Goal: Task Accomplishment & Management: Manage account settings

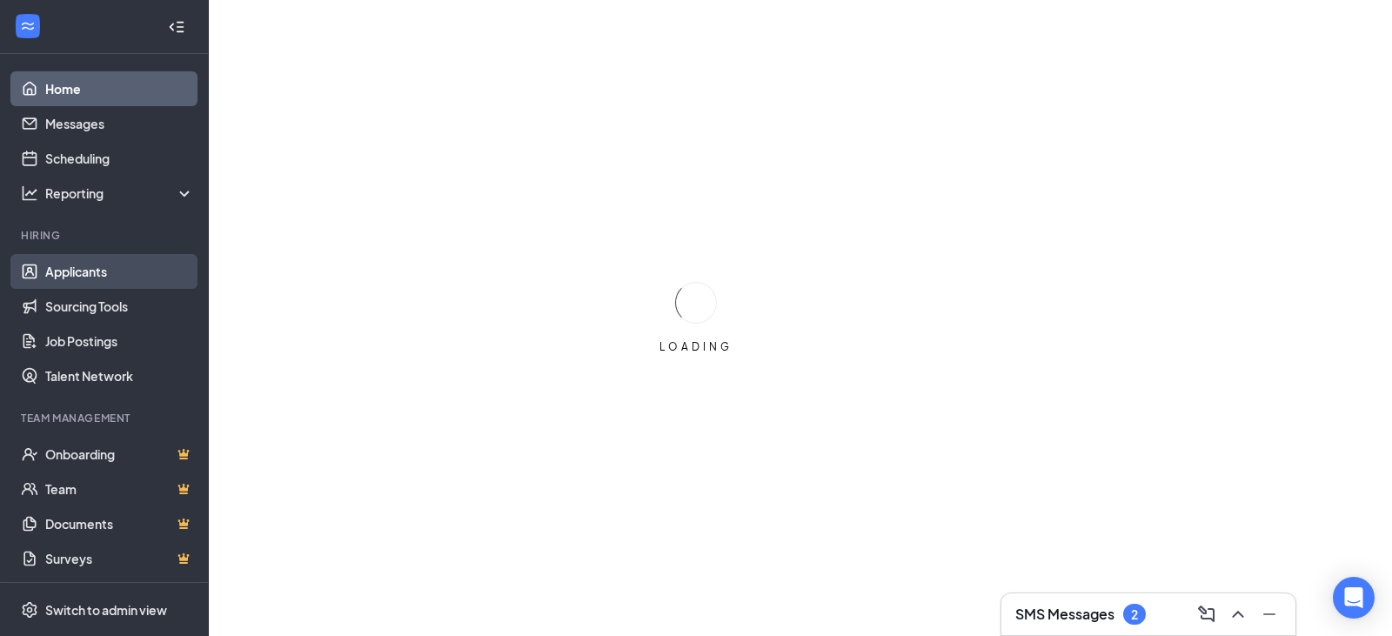
click at [63, 283] on link "Applicants" at bounding box center [119, 271] width 149 height 35
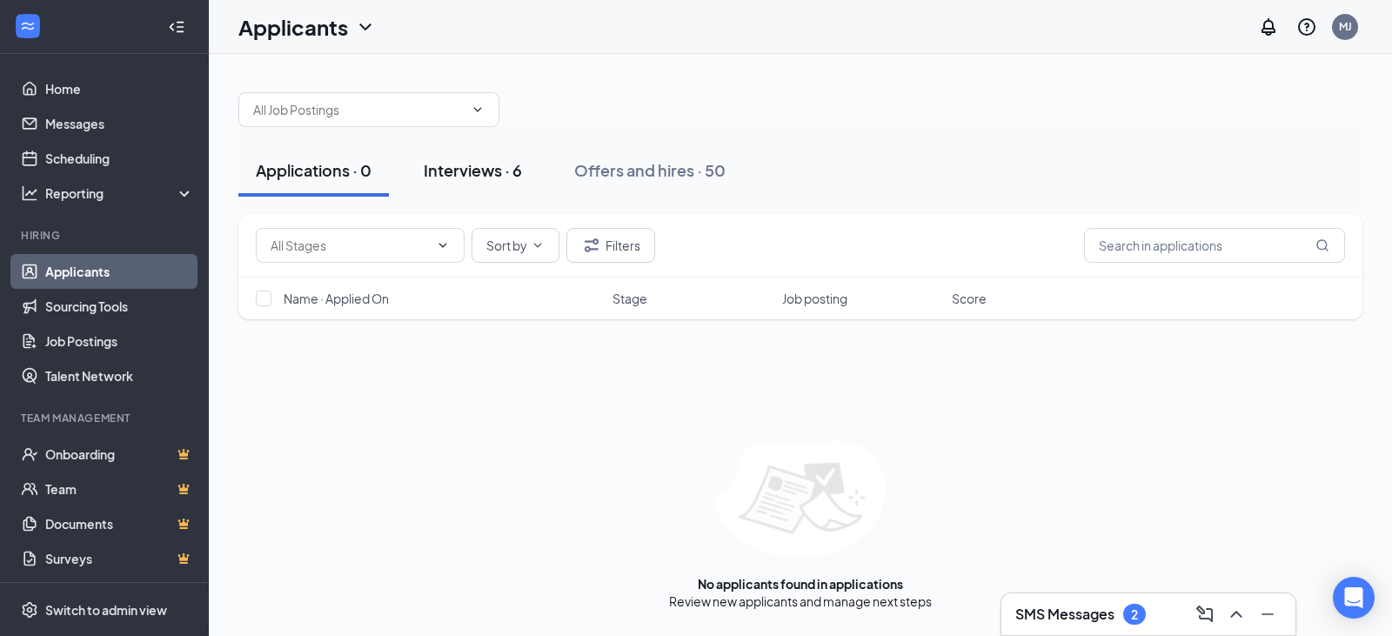
click at [495, 164] on div "Interviews · 6" at bounding box center [473, 170] width 98 height 22
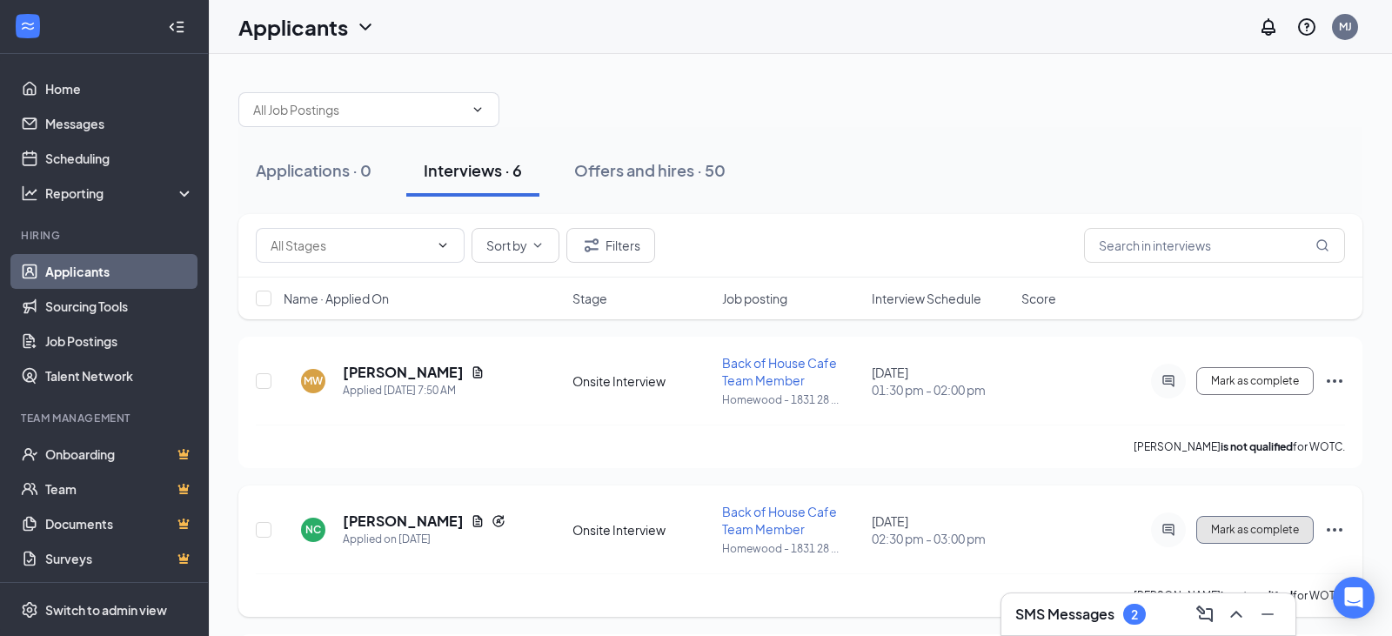
click at [1261, 535] on span "Mark as complete" at bounding box center [1255, 530] width 88 height 12
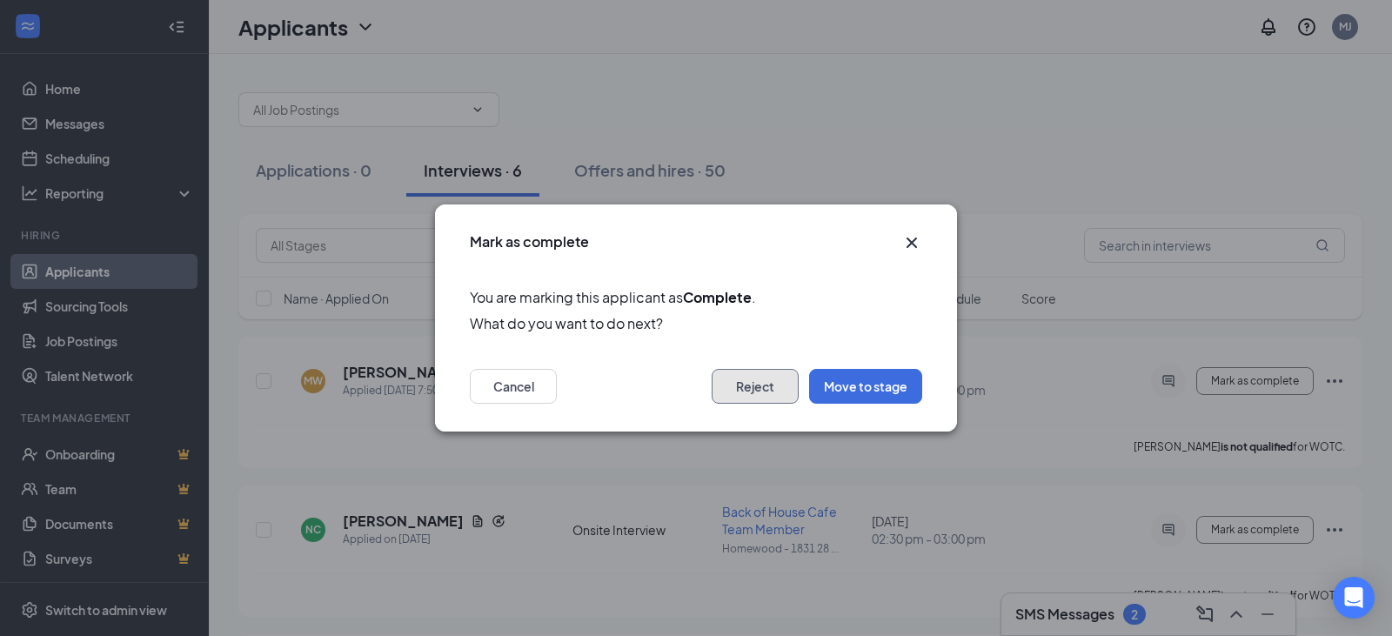
click at [783, 392] on button "Reject" at bounding box center [755, 386] width 87 height 35
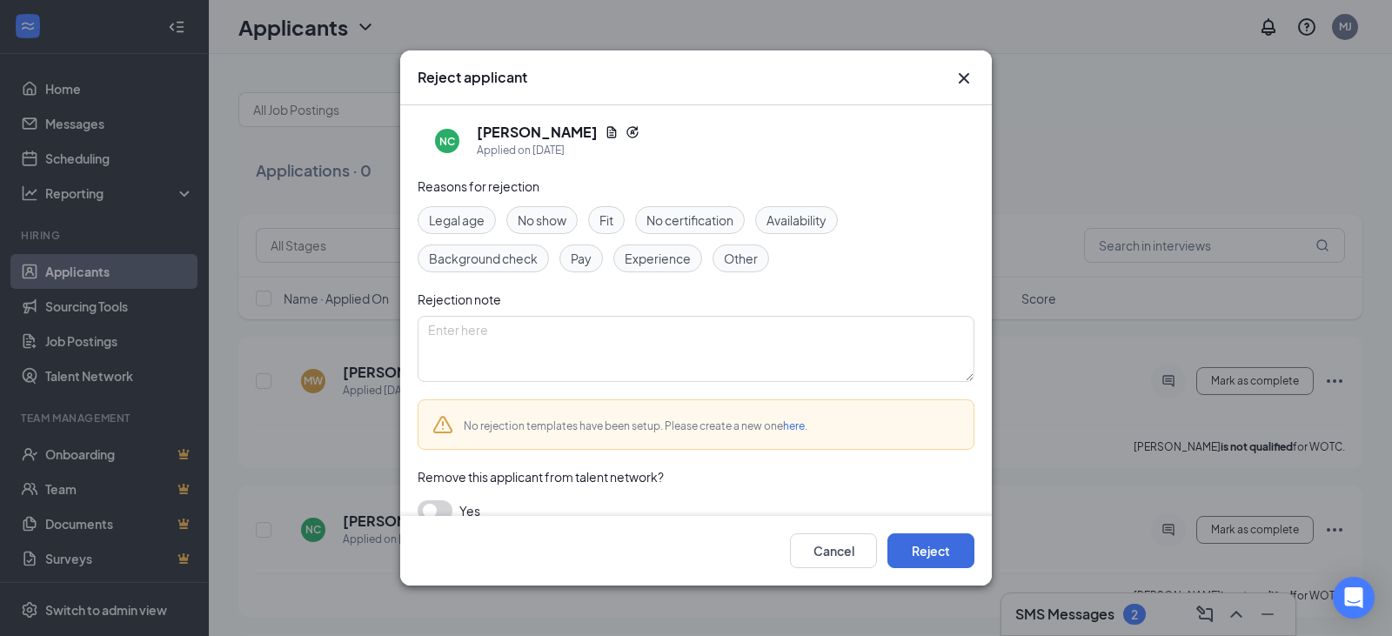
click at [538, 217] on span "No show" at bounding box center [542, 220] width 49 height 19
click at [451, 329] on textarea at bounding box center [696, 349] width 557 height 66
type textarea "never showed up for their rescheduled interview"
click at [946, 555] on button "Reject" at bounding box center [930, 550] width 87 height 35
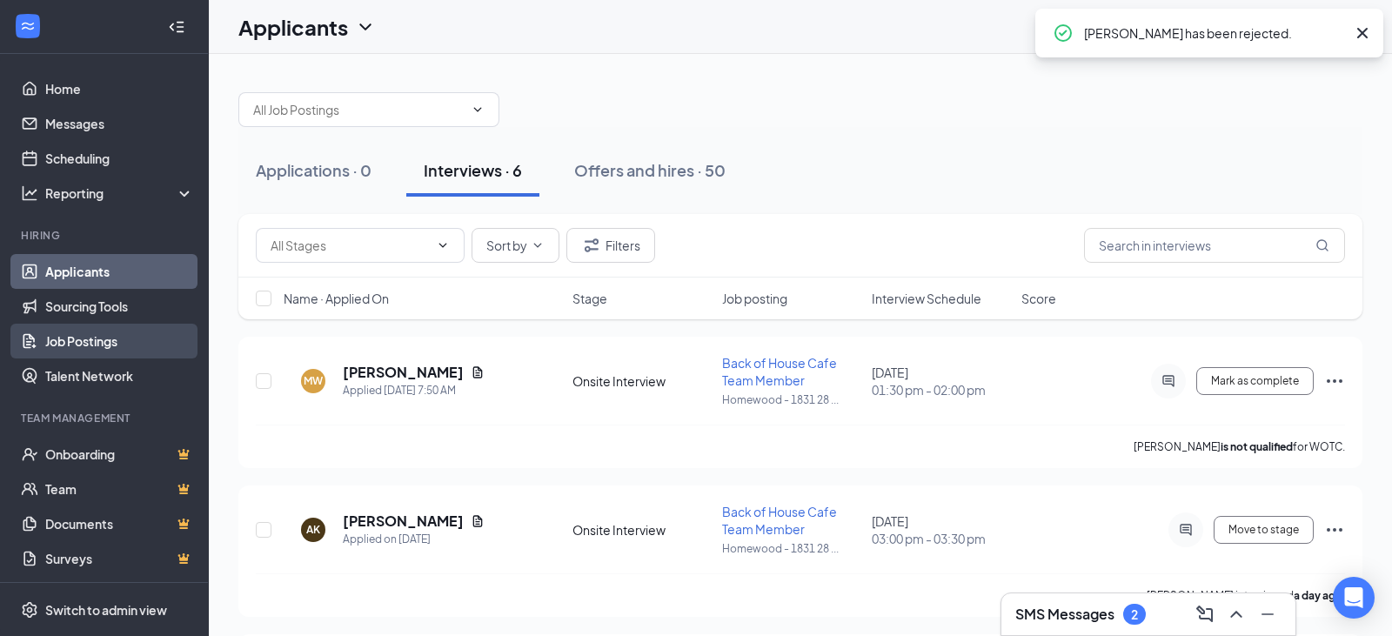
click at [108, 337] on link "Job Postings" at bounding box center [119, 341] width 149 height 35
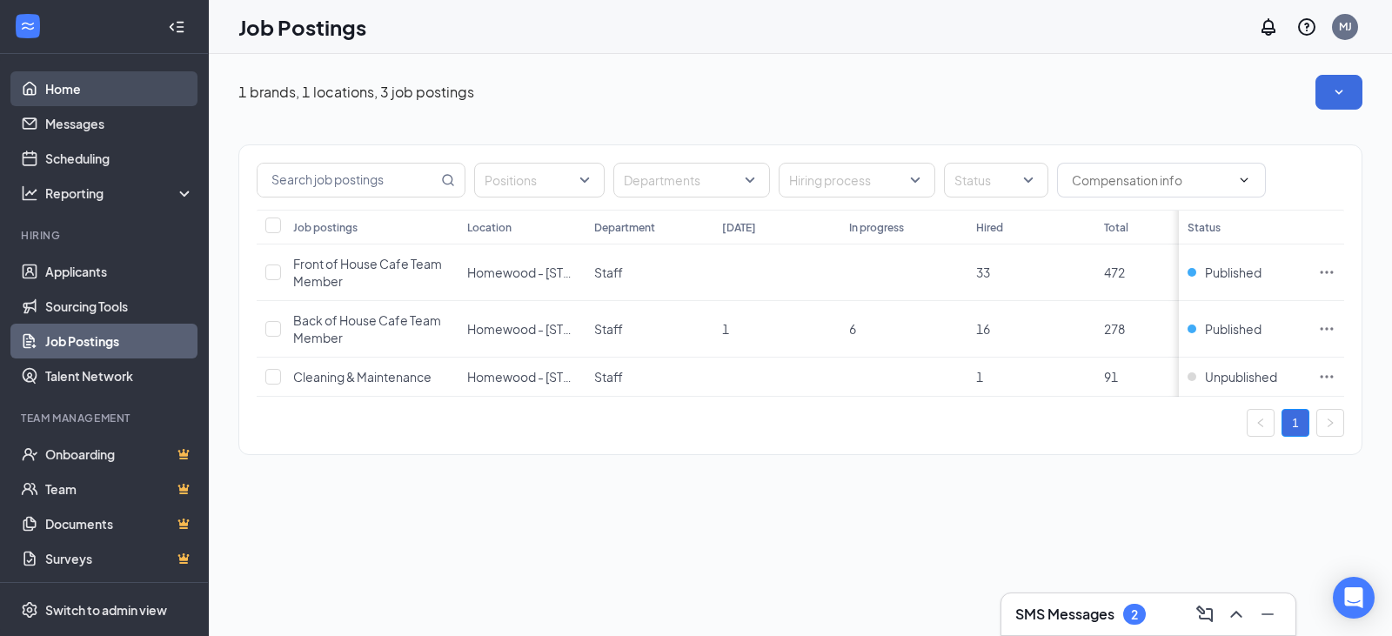
click at [79, 95] on link "Home" at bounding box center [119, 88] width 149 height 35
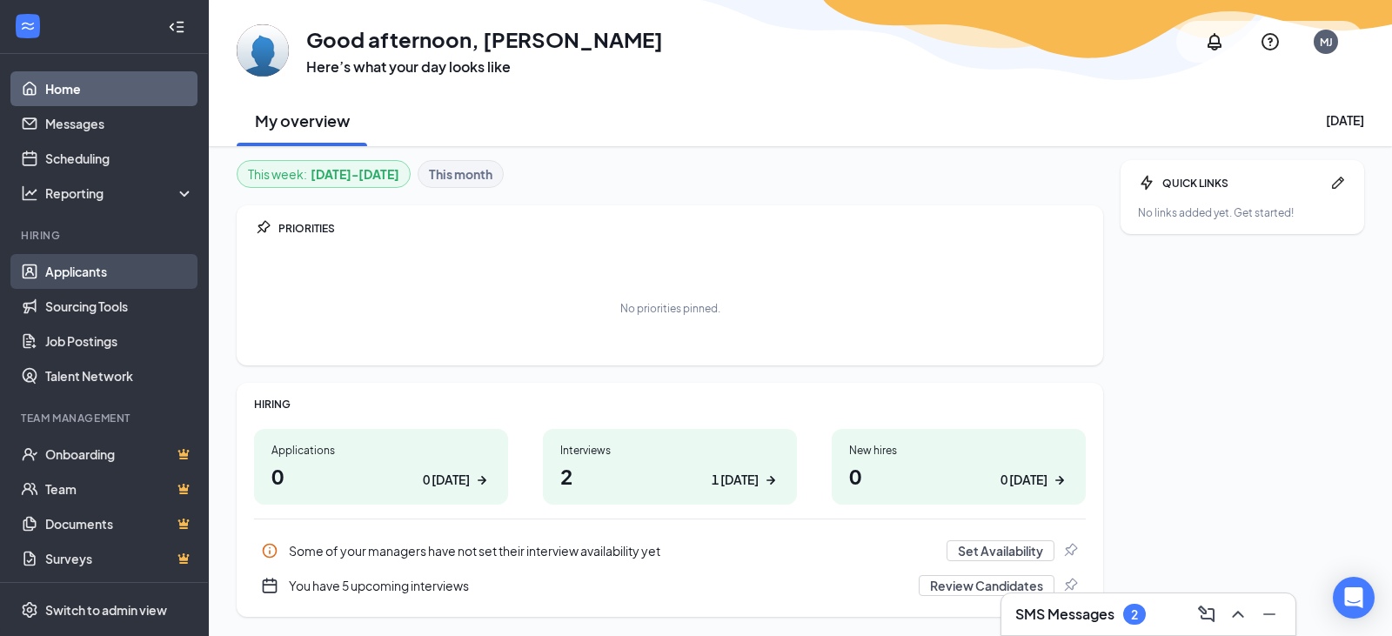
click at [78, 262] on link "Applicants" at bounding box center [119, 271] width 149 height 35
